Goal: Find specific page/section

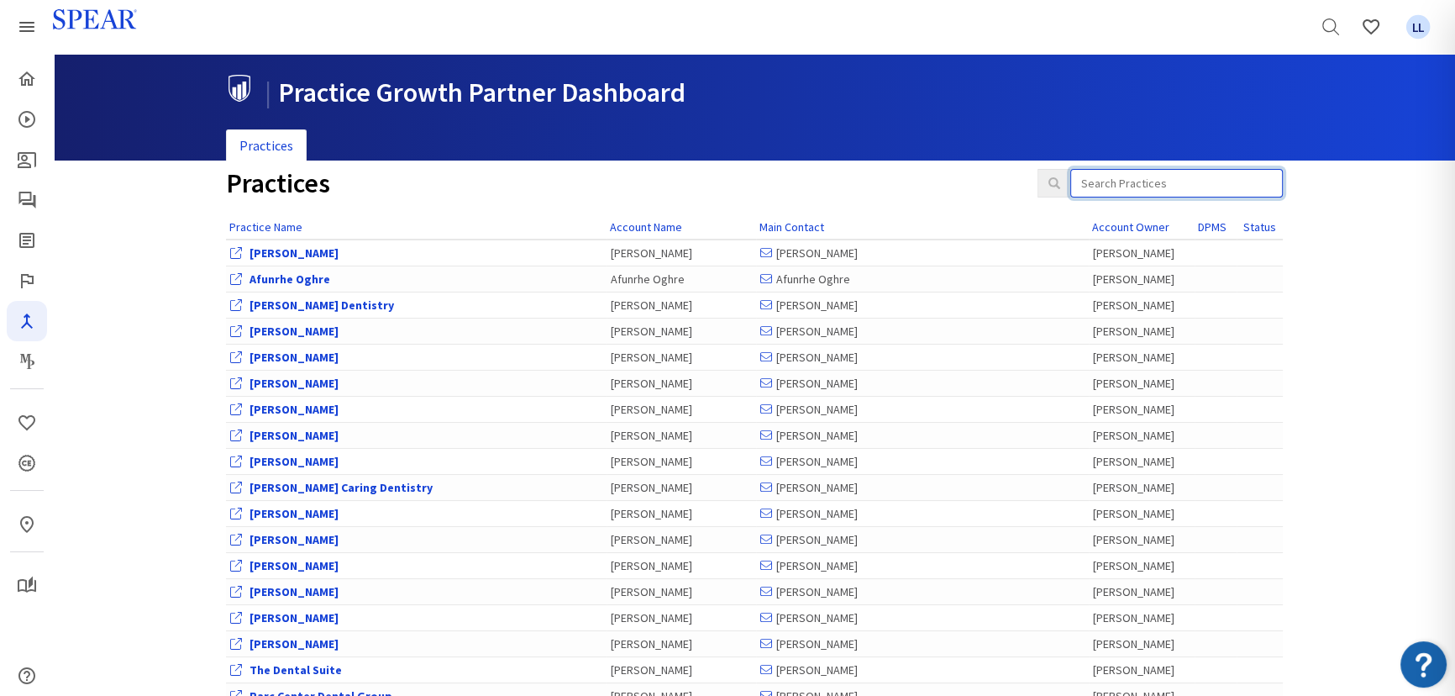
click at [1123, 176] on input "search" at bounding box center [1176, 183] width 213 height 29
type input "w"
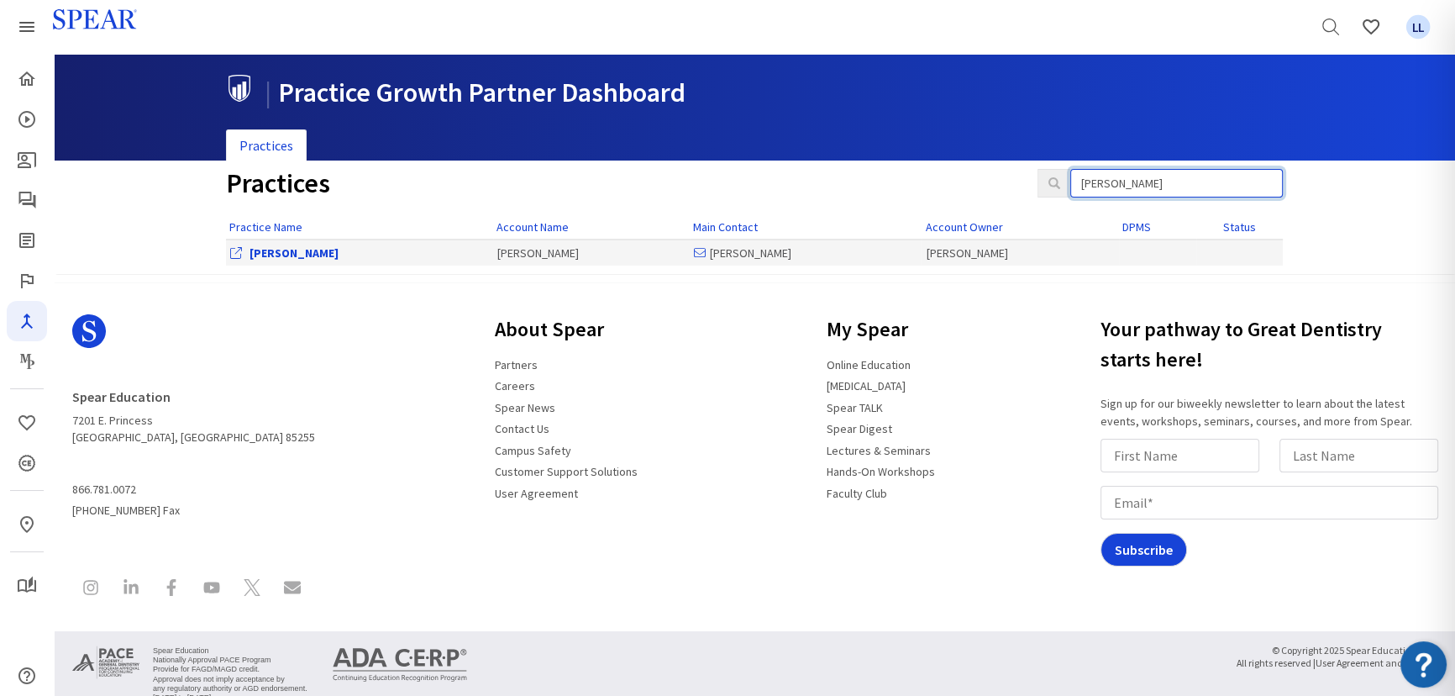
type input "[PERSON_NAME]"
click at [275, 250] on link "[PERSON_NAME]" at bounding box center [294, 252] width 89 height 15
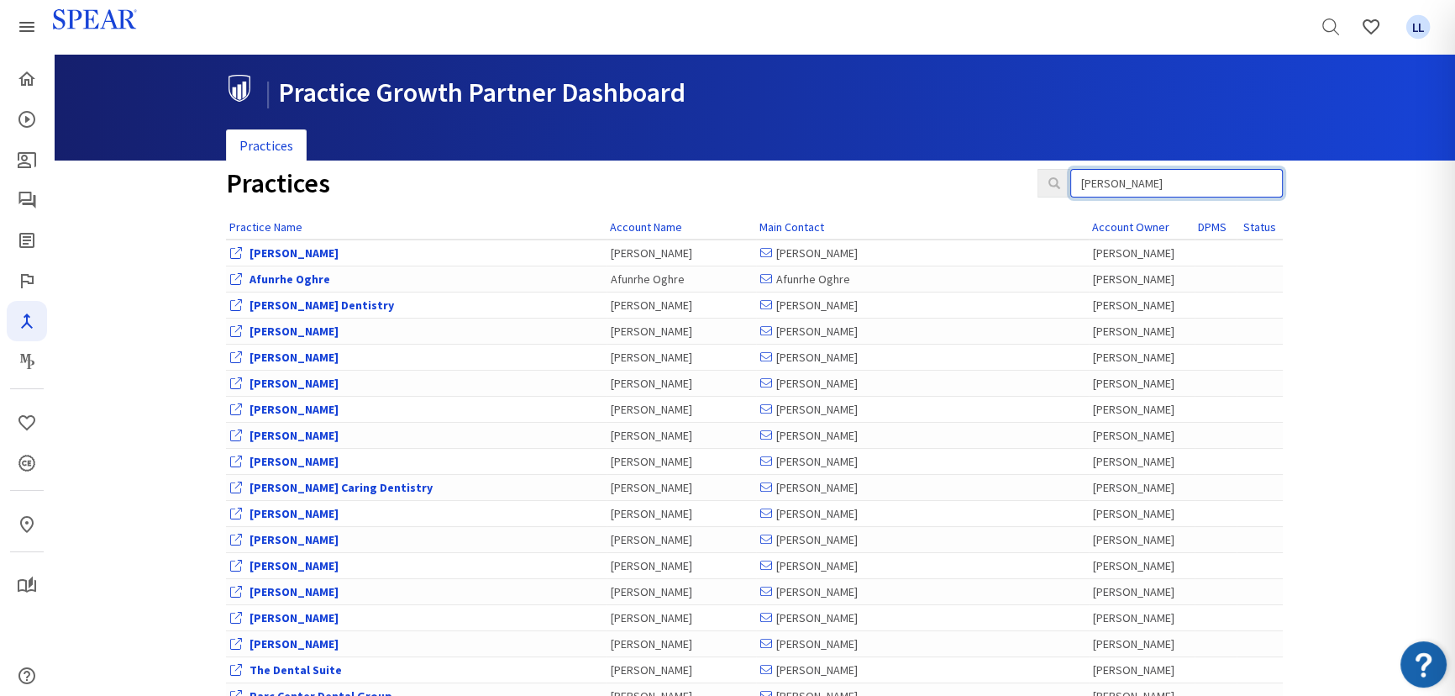
click at [1121, 184] on input "[PERSON_NAME]" at bounding box center [1176, 183] width 213 height 29
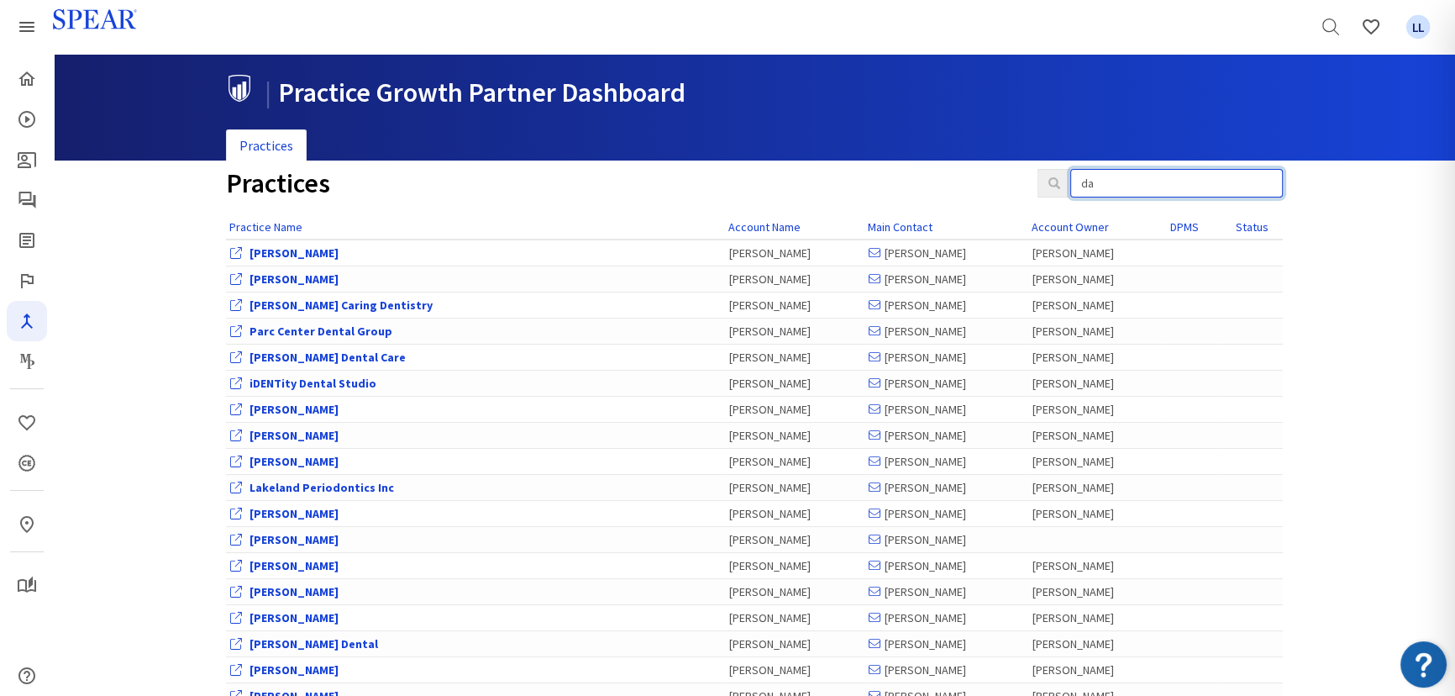
type input "d"
type input "[PERSON_NAME]"
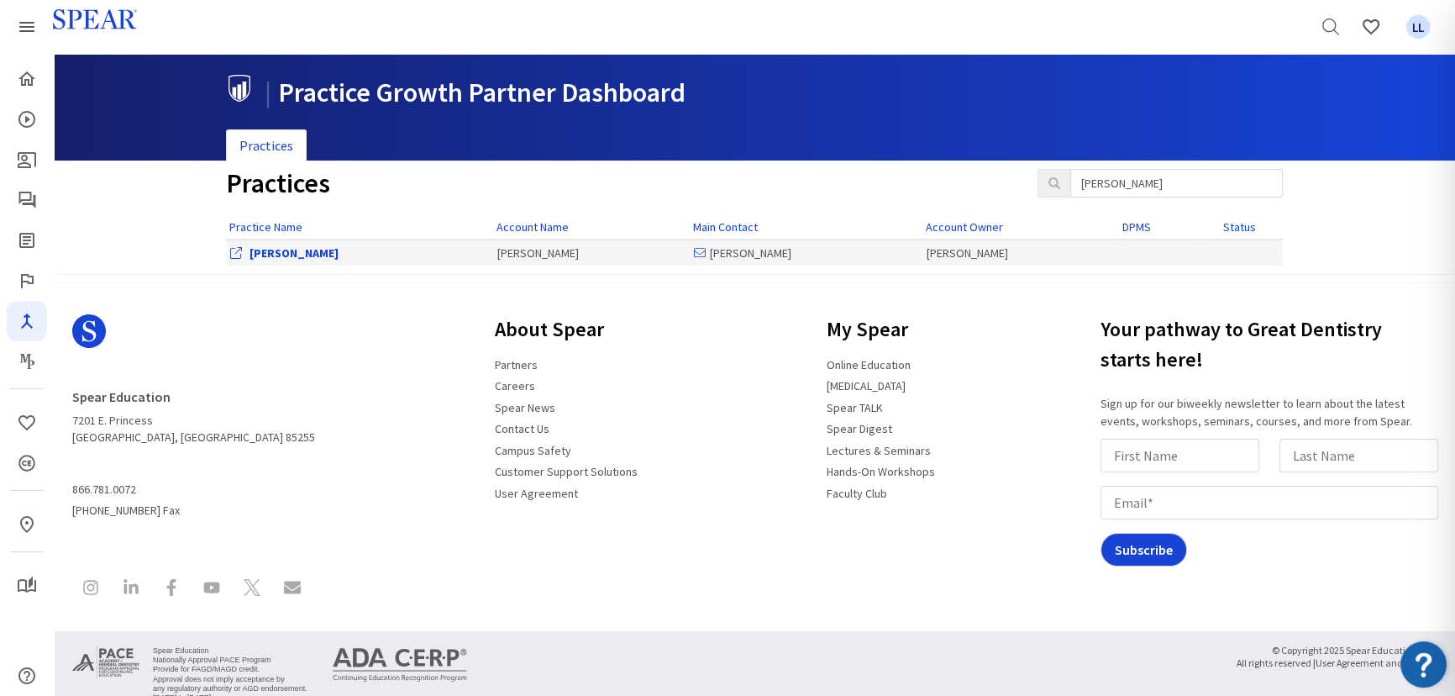
click at [307, 250] on link "[PERSON_NAME]" at bounding box center [294, 252] width 89 height 15
